Goal: Task Accomplishment & Management: Use online tool/utility

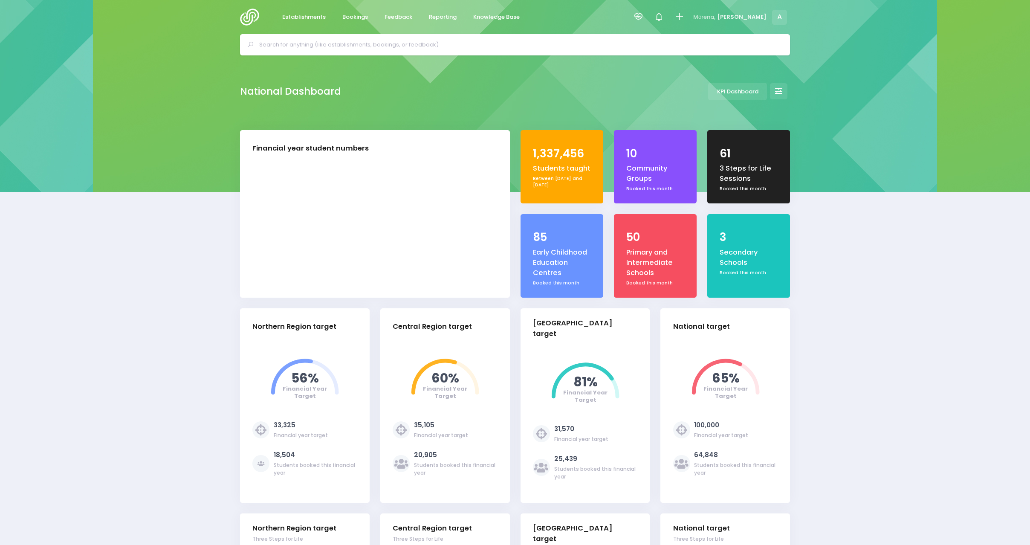
select select "5"
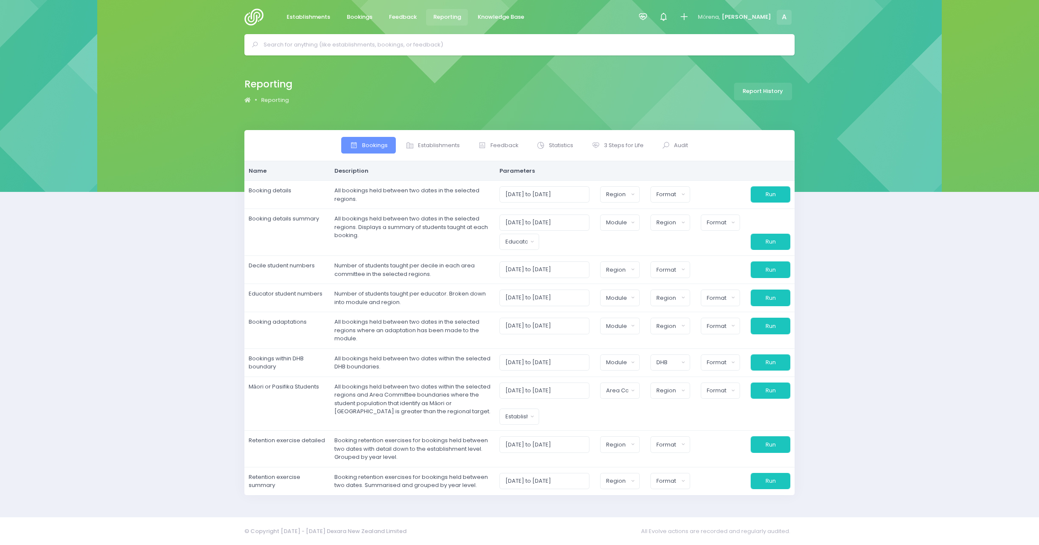
select select
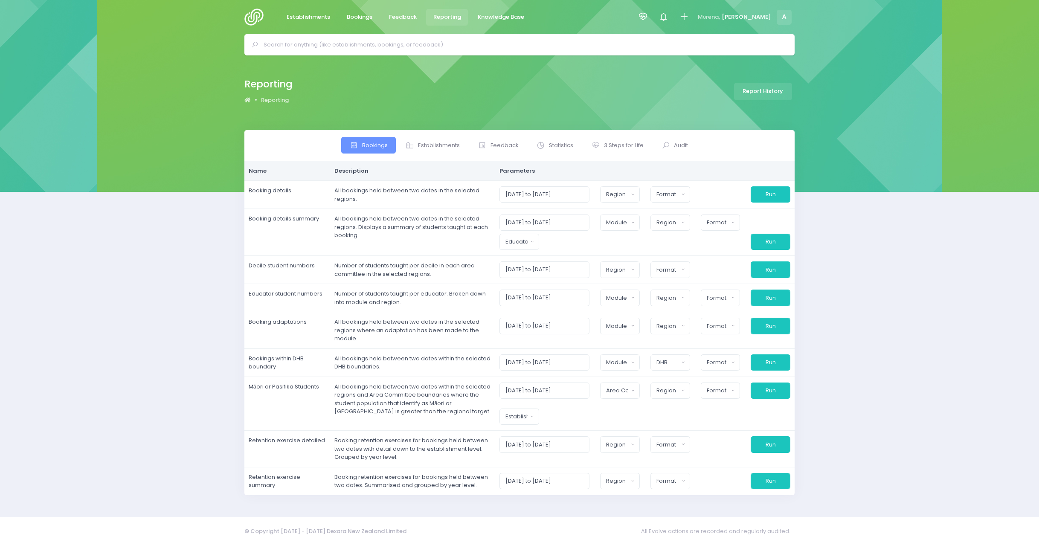
select select
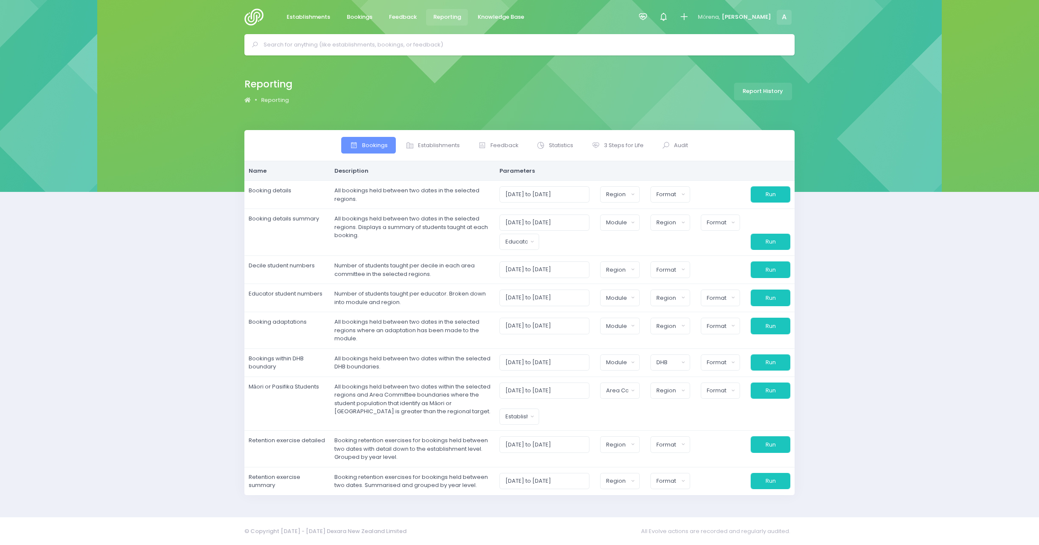
select select
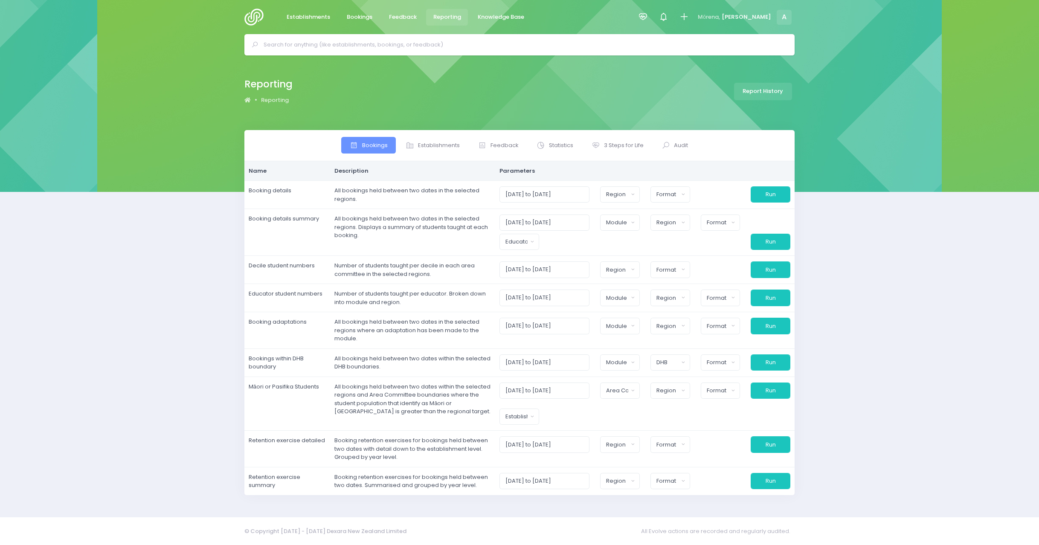
select select
click at [623, 143] on span "3 Steps for Life" at bounding box center [624, 145] width 40 height 9
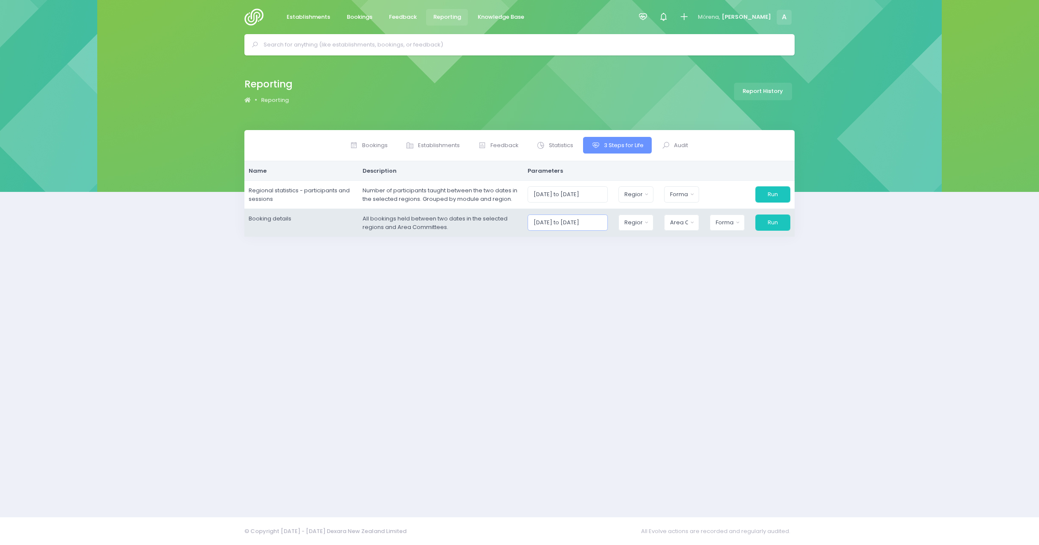
click at [599, 226] on input "[DATE] to [DATE]" at bounding box center [568, 223] width 81 height 16
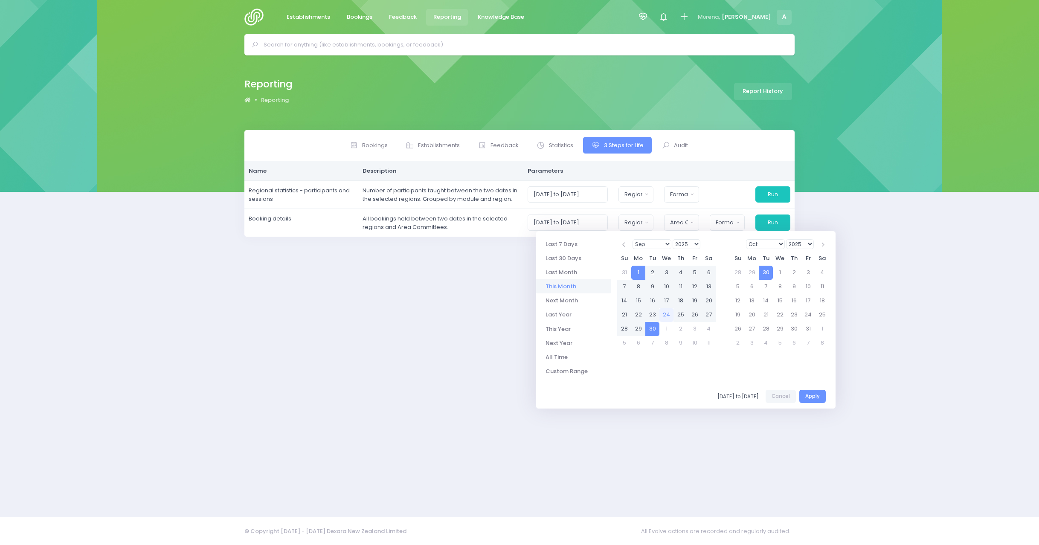
click at [427, 311] on div "Bookings Establishments Feedback Statistics" at bounding box center [520, 318] width 572 height 377
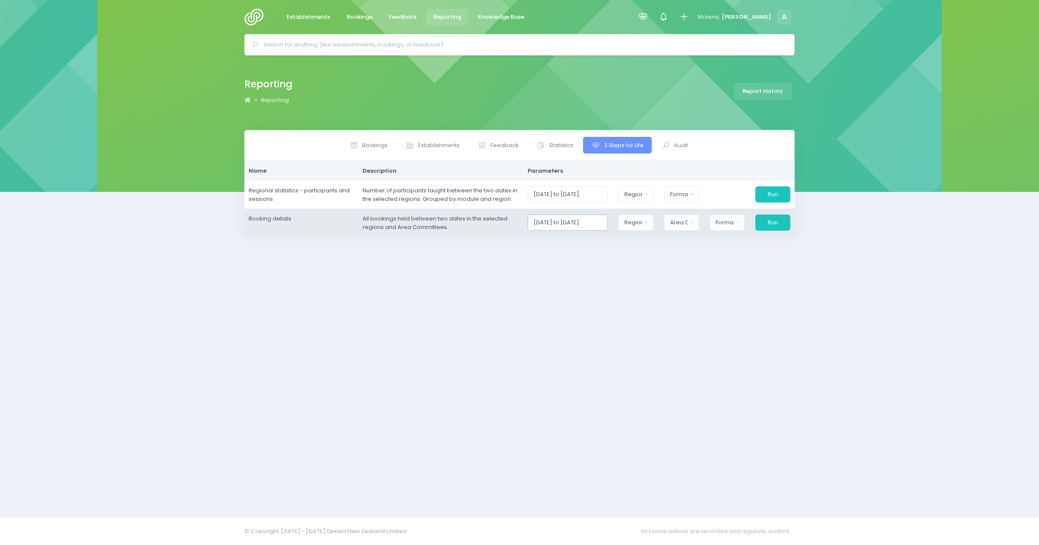
click at [582, 220] on input "[DATE] to [DATE]" at bounding box center [568, 223] width 81 height 16
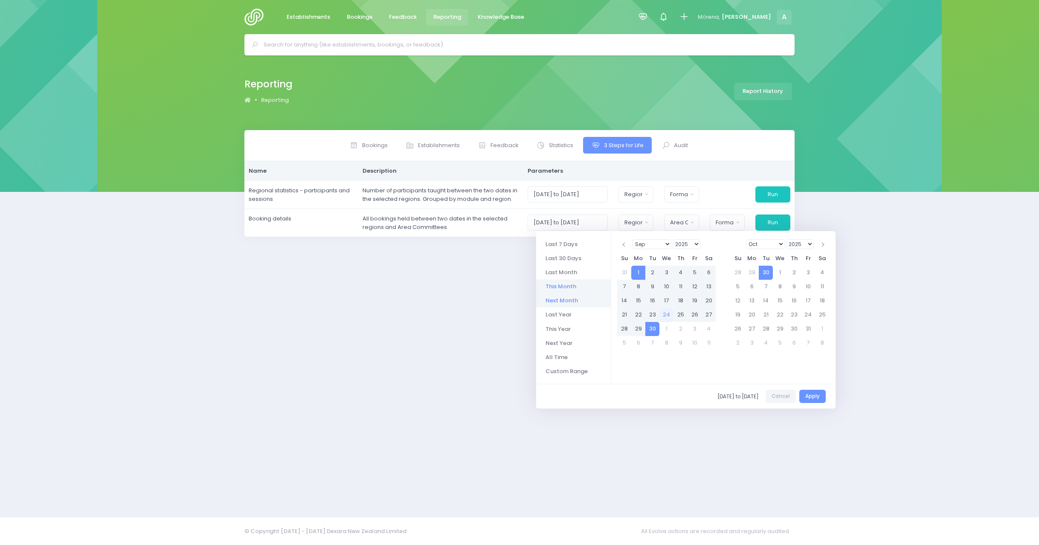
click at [562, 297] on li "Next Month" at bounding box center [573, 300] width 75 height 14
type input "[DATE] to [DATE]"
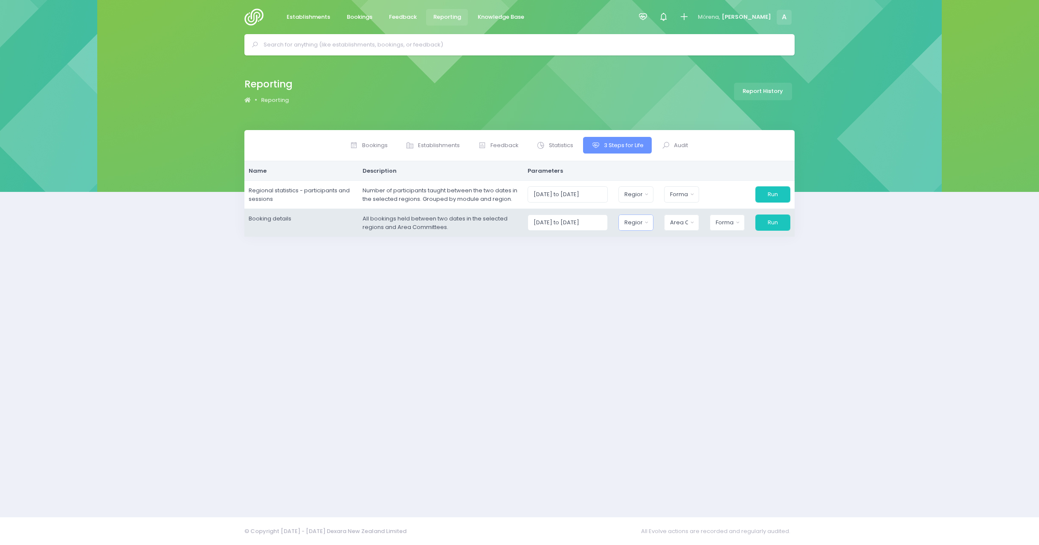
click at [642, 220] on div "Region" at bounding box center [632, 222] width 17 height 9
click at [656, 248] on button "Select All" at bounding box center [644, 246] width 39 height 14
select select "Northern"
drag, startPoint x: 669, startPoint y: 226, endPoint x: 703, endPoint y: 245, distance: 39.1
click at [669, 225] on button "Area Committee" at bounding box center [680, 223] width 36 height 16
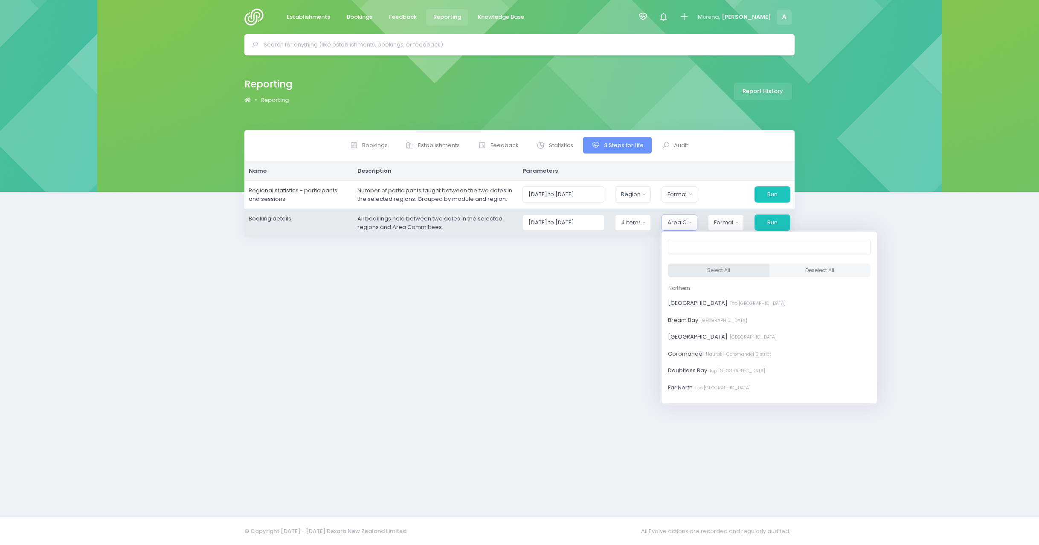
click at [698, 270] on button "Select All" at bounding box center [719, 271] width 102 height 14
select select "[GEOGRAPHIC_DATA]"
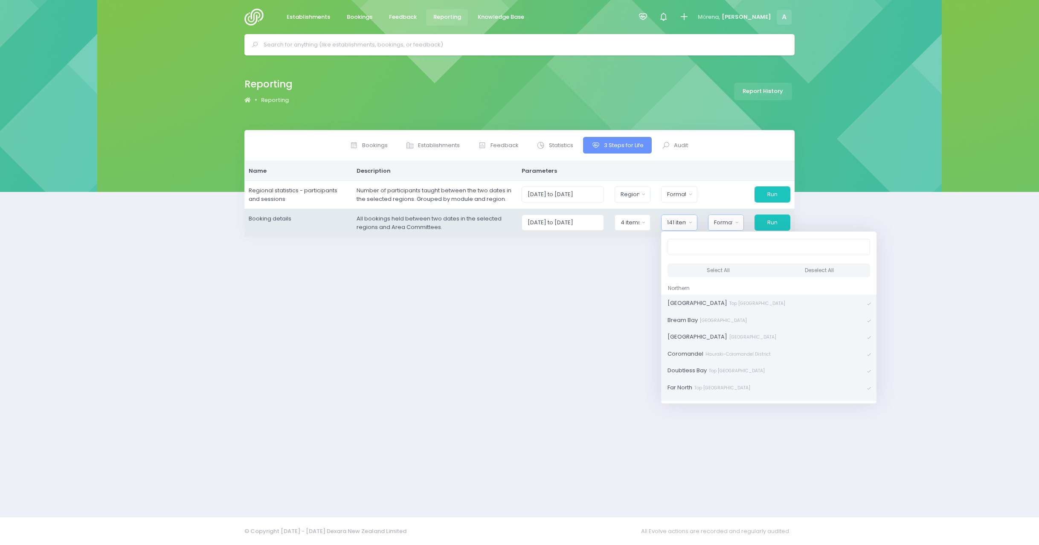
click at [723, 215] on button "Format" at bounding box center [726, 223] width 36 height 16
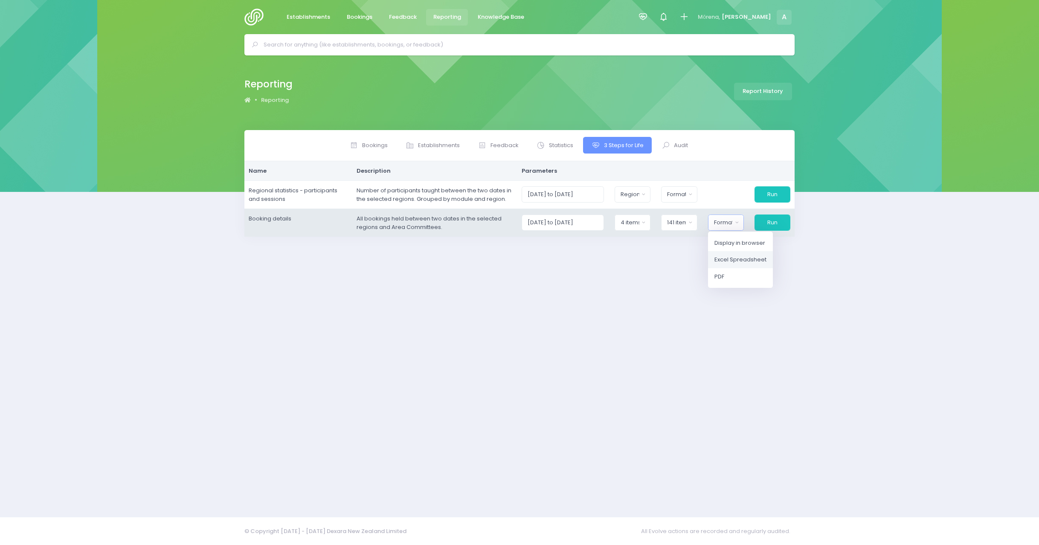
click at [739, 263] on span "Excel Spreadsheet" at bounding box center [740, 259] width 52 height 9
select select "excel"
click at [773, 224] on button "Run" at bounding box center [772, 223] width 37 height 16
